Goal: Information Seeking & Learning: Compare options

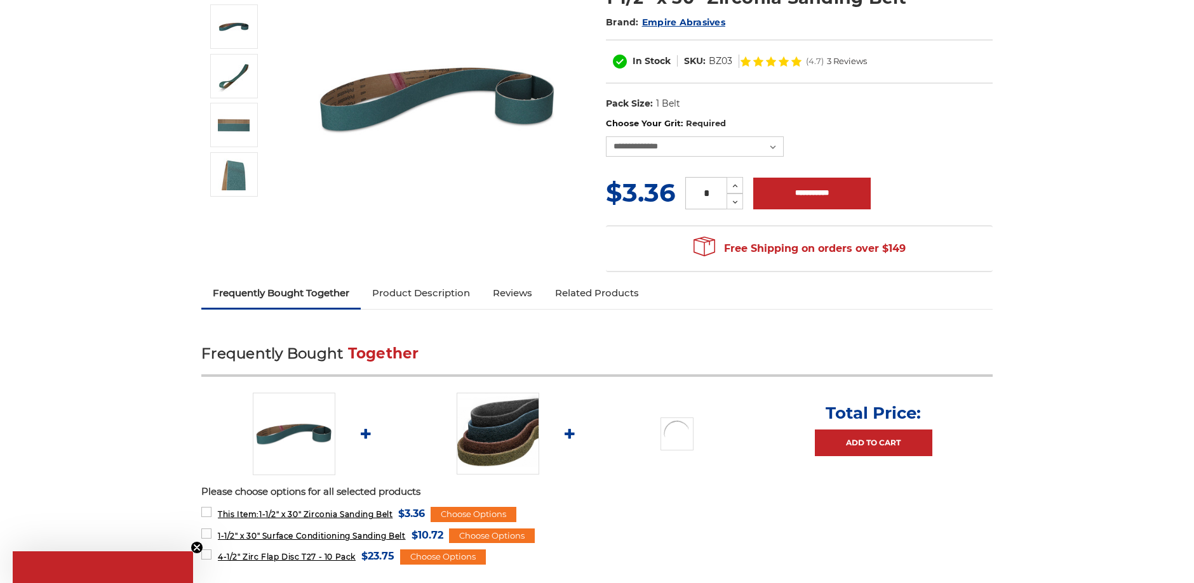
scroll to position [324, 0]
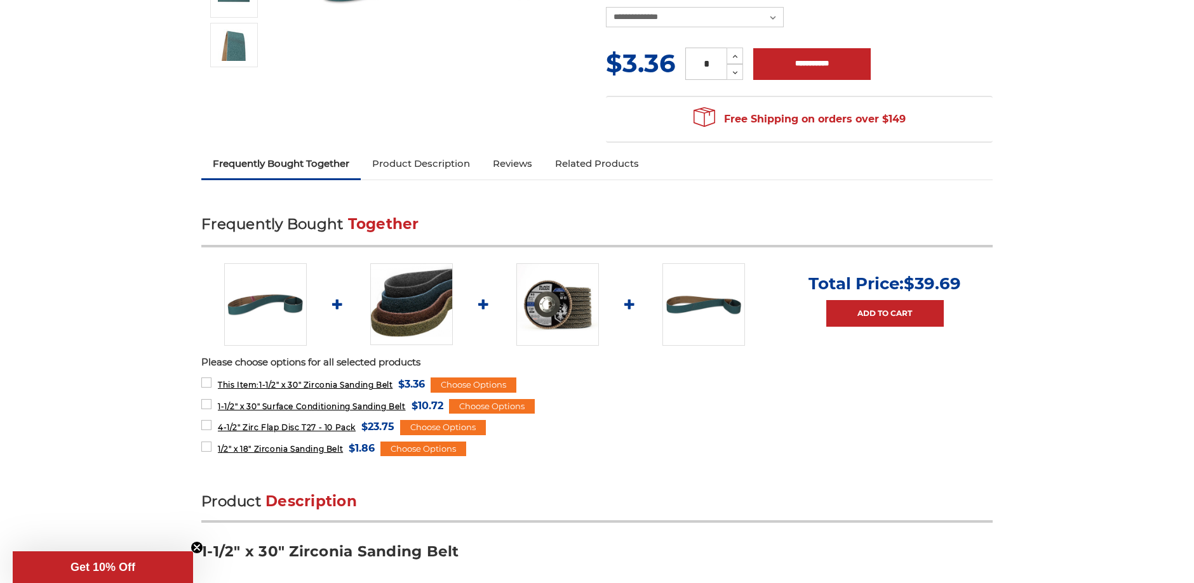
click at [406, 325] on img at bounding box center [411, 304] width 83 height 83
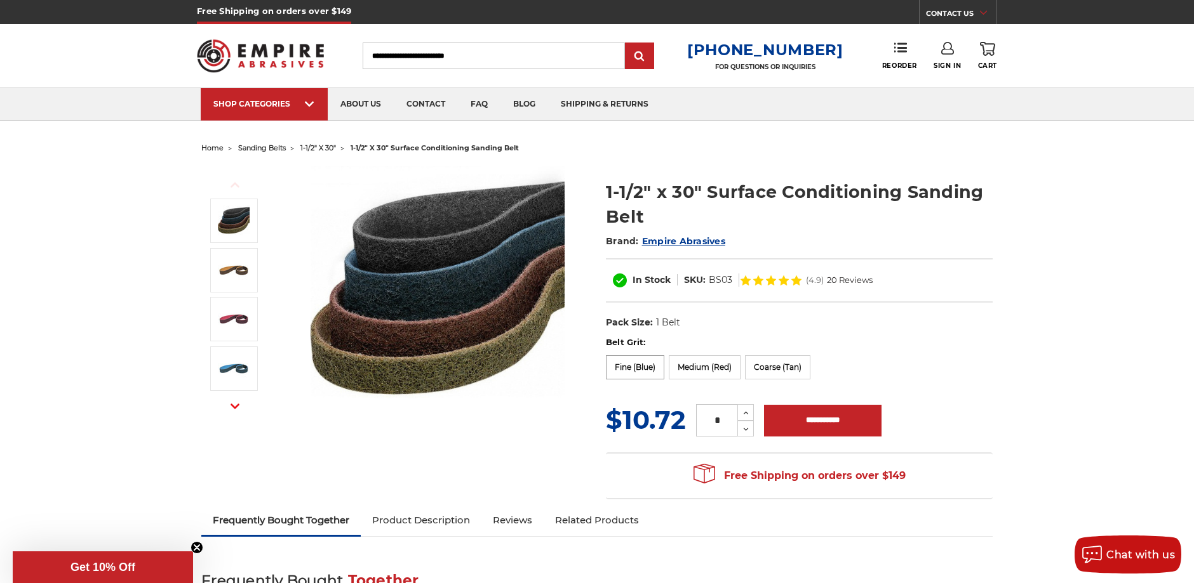
click at [638, 371] on label "Fine (Blue)" at bounding box center [635, 368] width 58 height 24
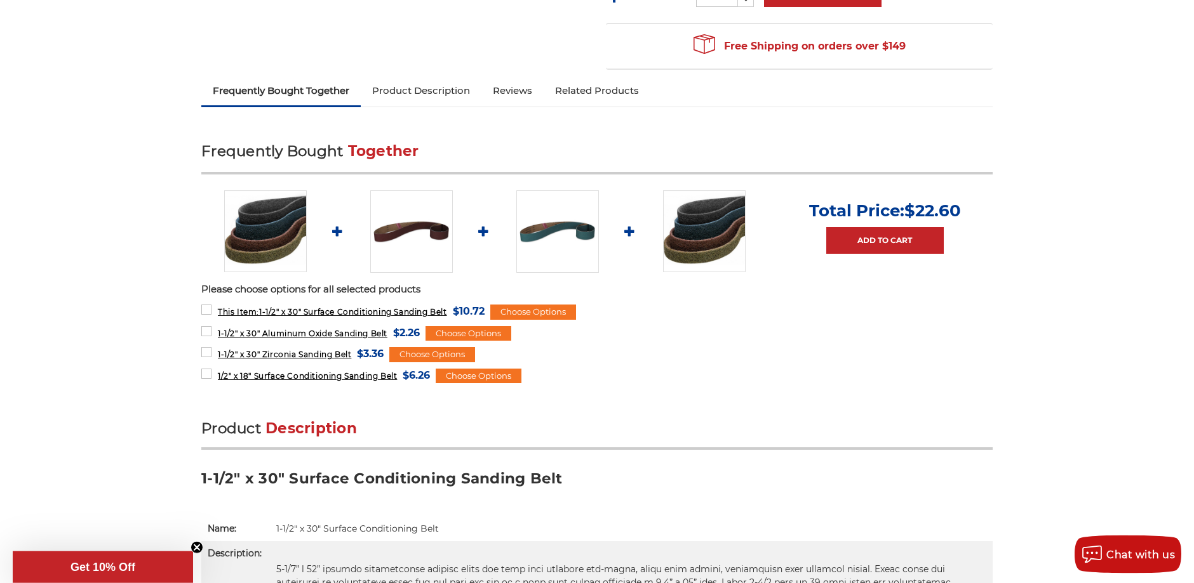
scroll to position [453, 0]
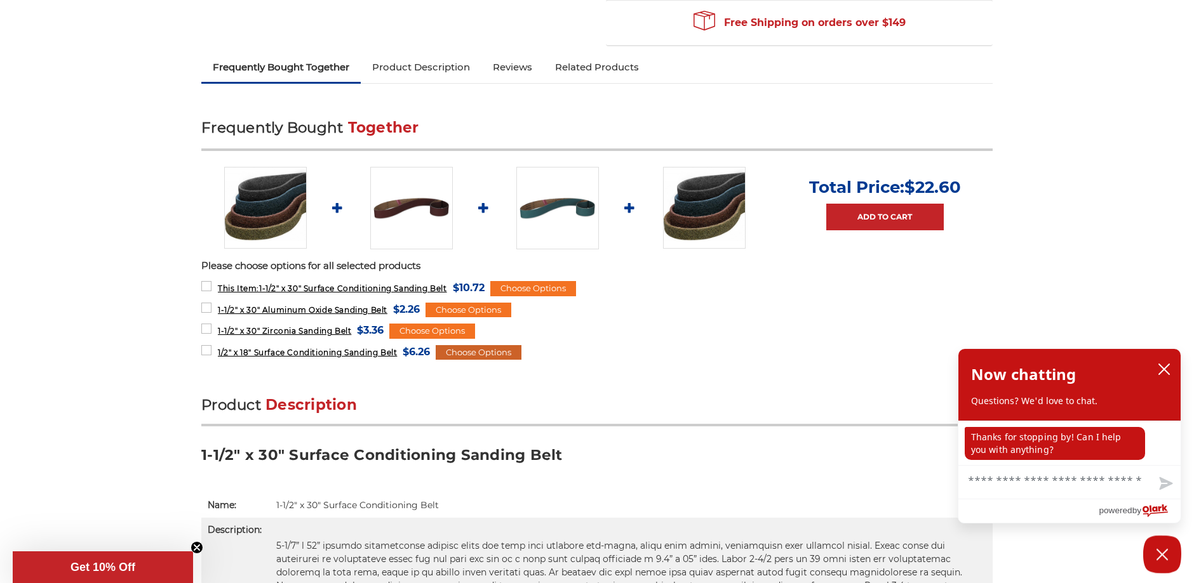
click at [512, 348] on div "Choose Options" at bounding box center [479, 352] width 86 height 15
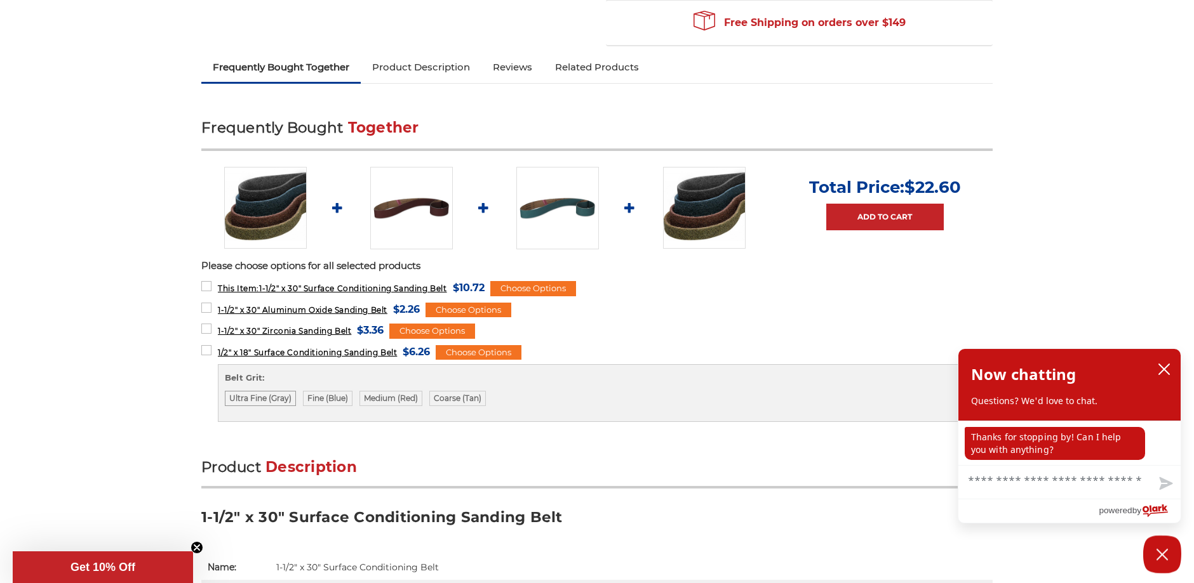
click at [262, 399] on label "Ultra Fine (Gray)" at bounding box center [260, 398] width 71 height 15
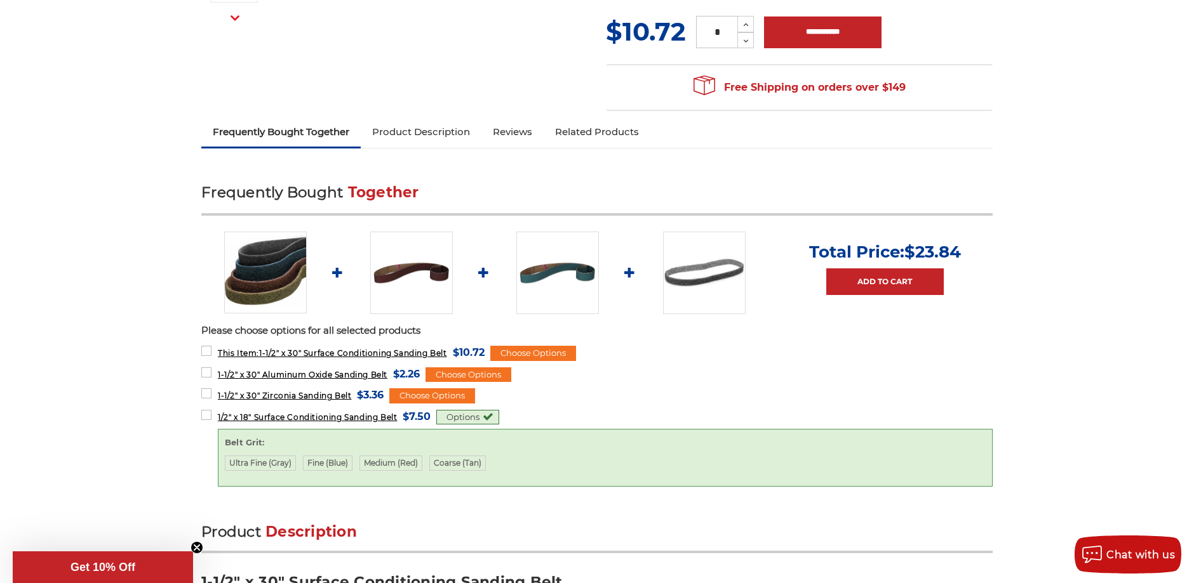
scroll to position [0, 0]
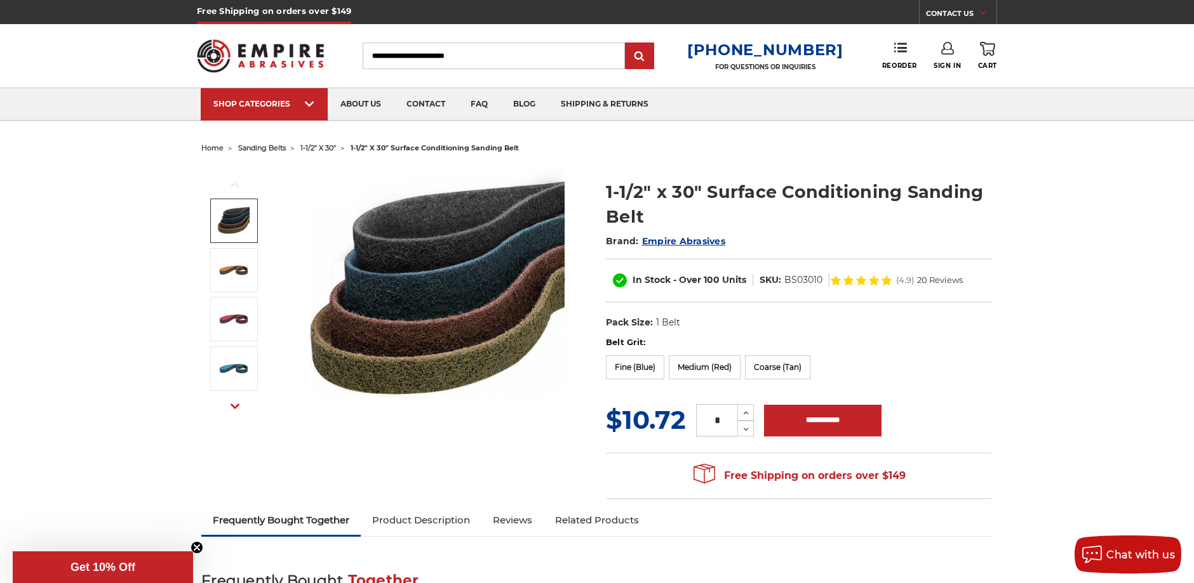
click at [77, 59] on header "Free Shipping on orders over $149 CONTACT US Monday - Friday (excluding holiday…" at bounding box center [597, 60] width 1194 height 121
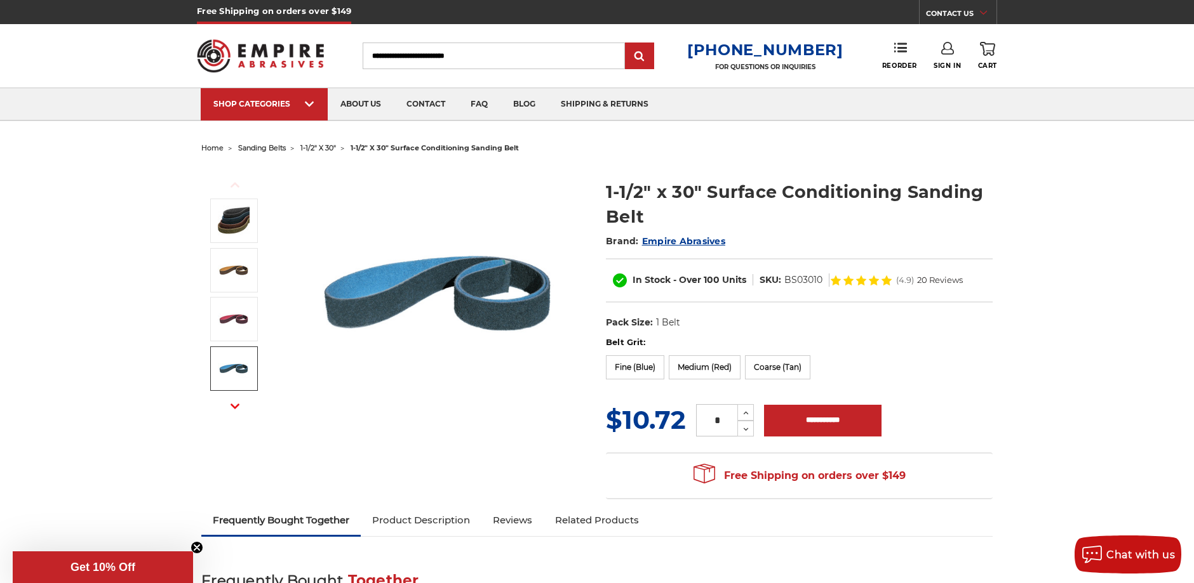
click at [32, 53] on header "Free Shipping on orders over $149 CONTACT US Monday - Friday (excluding holiday…" at bounding box center [597, 60] width 1194 height 121
click at [497, 383] on img at bounding box center [437, 293] width 254 height 254
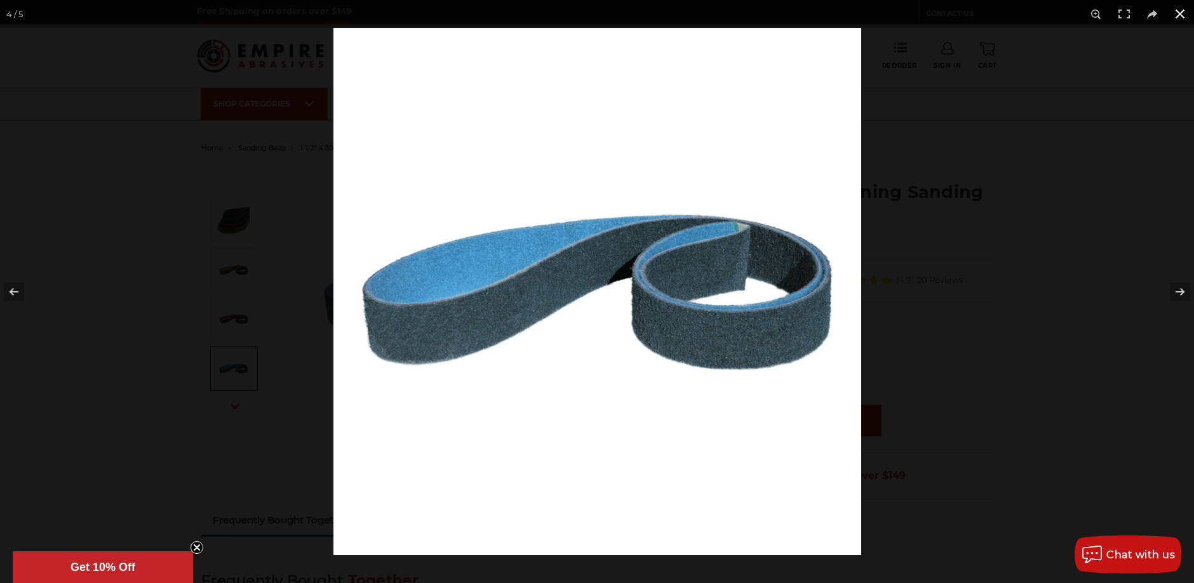
click at [954, 114] on div at bounding box center [930, 319] width 1194 height 583
